Goal: Check status: Check status

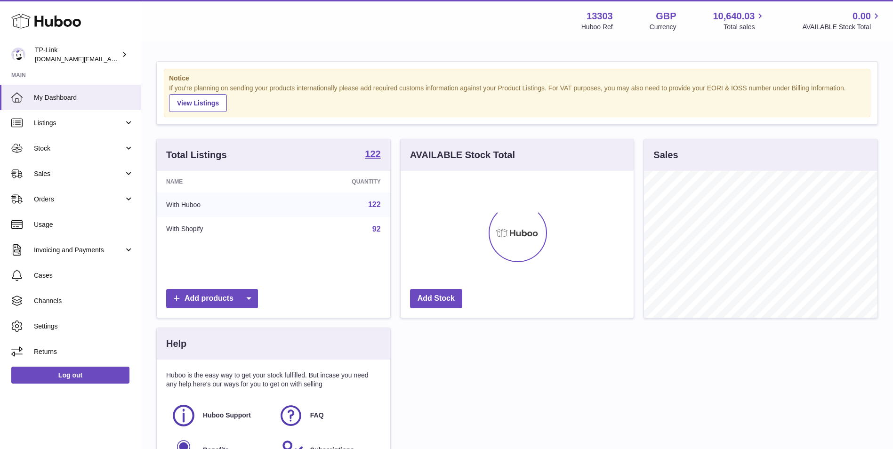
scroll to position [147, 233]
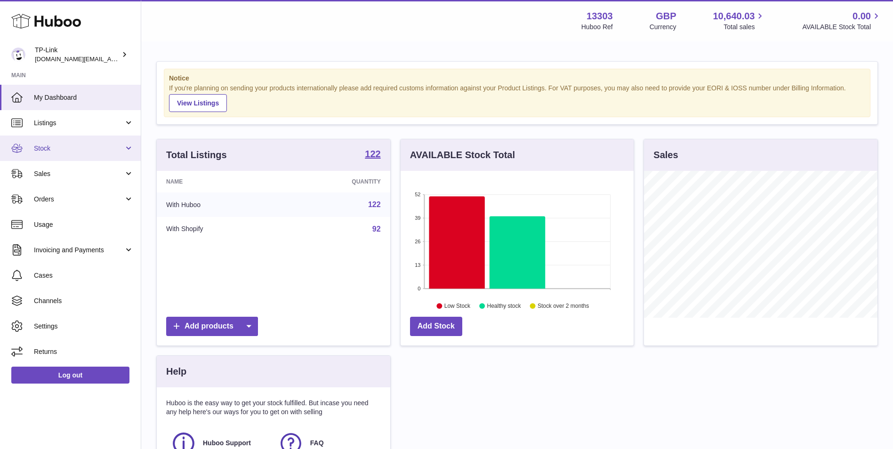
click at [89, 150] on span "Stock" at bounding box center [79, 148] width 90 height 9
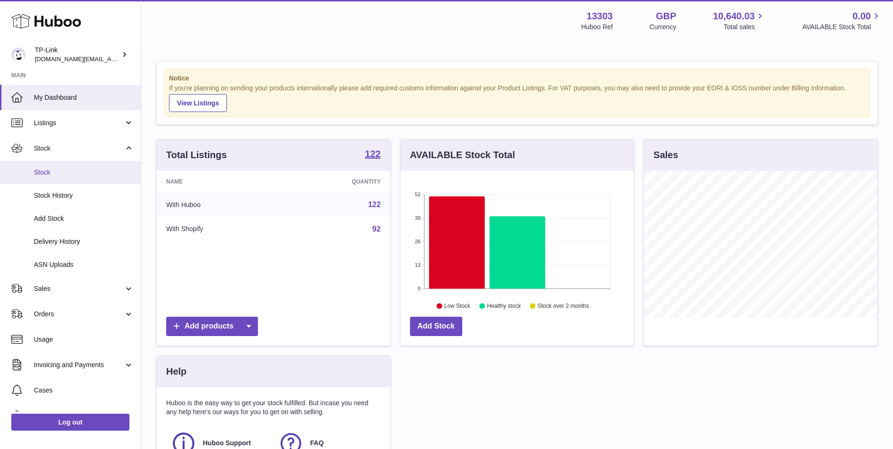
click at [83, 174] on span "Stock" at bounding box center [84, 172] width 100 height 9
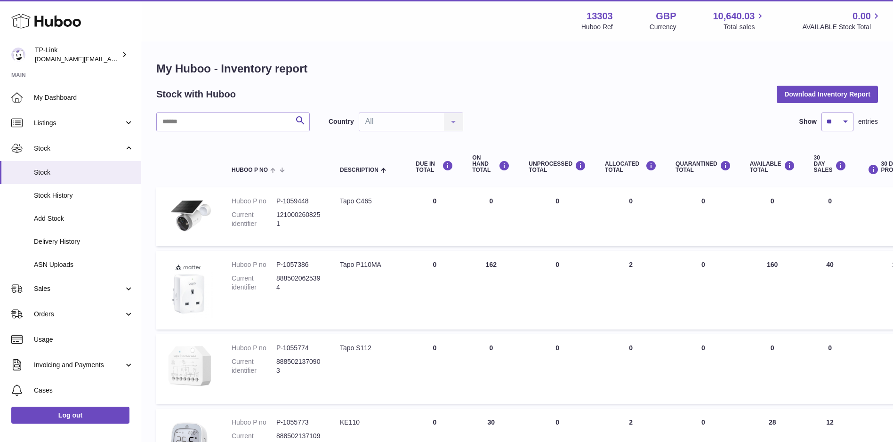
click at [284, 202] on dd "P-1059448" at bounding box center [298, 201] width 45 height 9
click at [281, 203] on dd "P-1059448" at bounding box center [298, 201] width 45 height 9
click at [210, 170] on th at bounding box center [189, 164] width 66 height 38
click at [181, 206] on img at bounding box center [189, 216] width 47 height 38
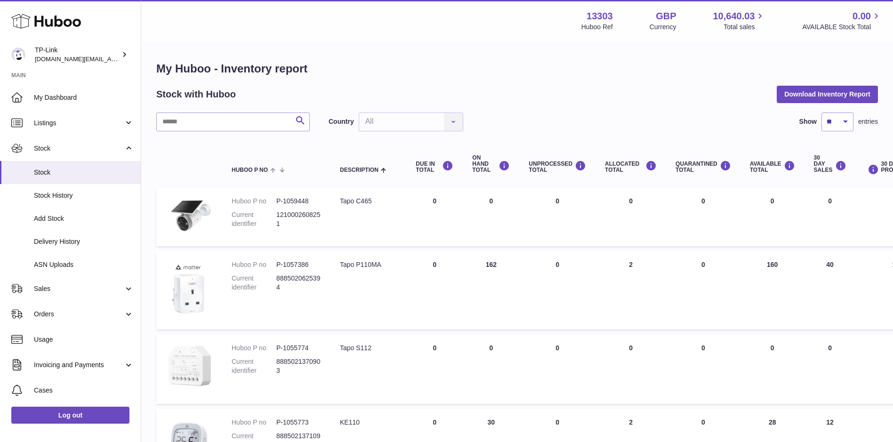
click at [363, 262] on div "Tapo P110MA" at bounding box center [368, 264] width 57 height 9
drag, startPoint x: 363, startPoint y: 262, endPoint x: 347, endPoint y: 273, distance: 19.2
click at [347, 273] on td "Description Tapo P110MA" at bounding box center [368, 290] width 76 height 79
drag, startPoint x: 474, startPoint y: 263, endPoint x: 500, endPoint y: 266, distance: 26.2
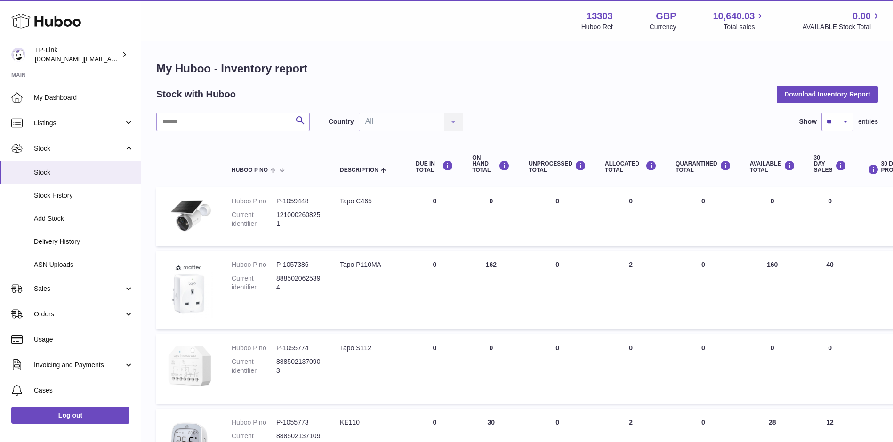
click at [500, 266] on td "ON HAND Total 162" at bounding box center [491, 290] width 56 height 79
drag, startPoint x: 500, startPoint y: 266, endPoint x: 504, endPoint y: 281, distance: 15.4
click at [504, 281] on td "ON HAND Total 162" at bounding box center [491, 290] width 56 height 79
click at [224, 122] on input "text" at bounding box center [232, 121] width 153 height 19
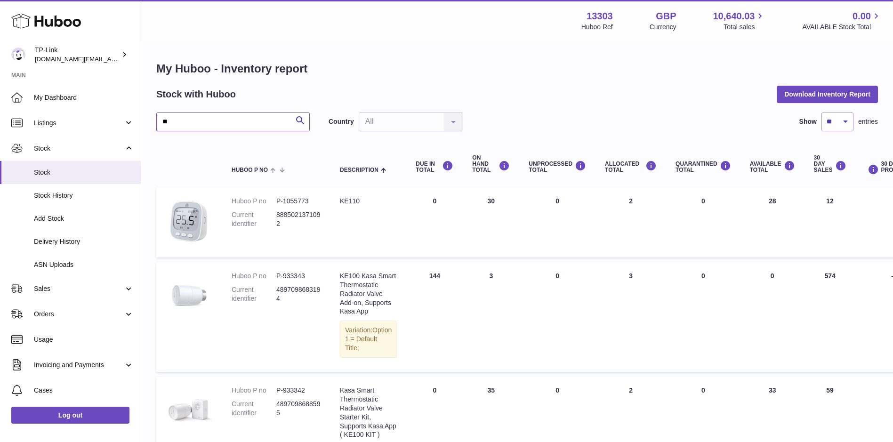
type input "**"
click at [88, 236] on link "Delivery History" at bounding box center [70, 241] width 141 height 23
click at [73, 244] on span "Delivery History" at bounding box center [84, 241] width 100 height 9
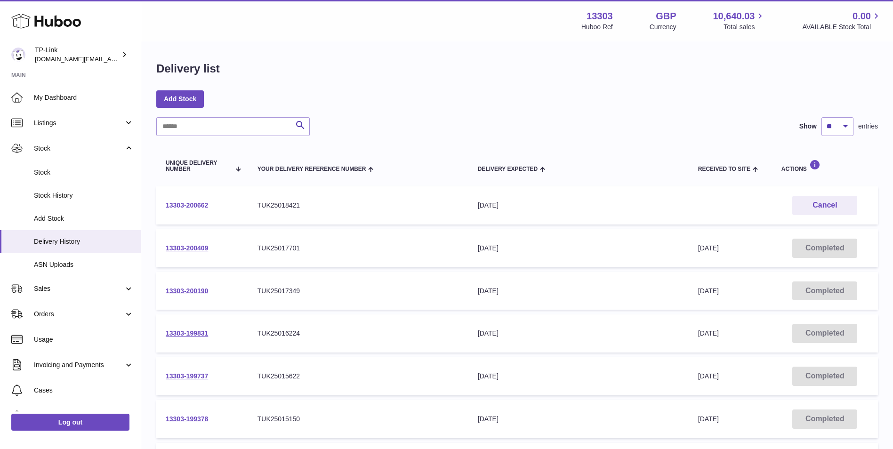
click at [199, 208] on link "13303-200662" at bounding box center [187, 205] width 42 height 8
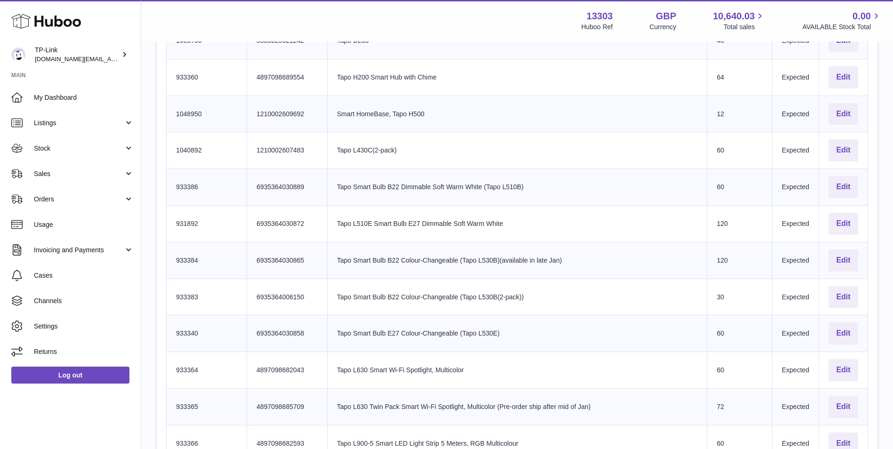
scroll to position [961, 0]
